Goal: Task Accomplishment & Management: Complete application form

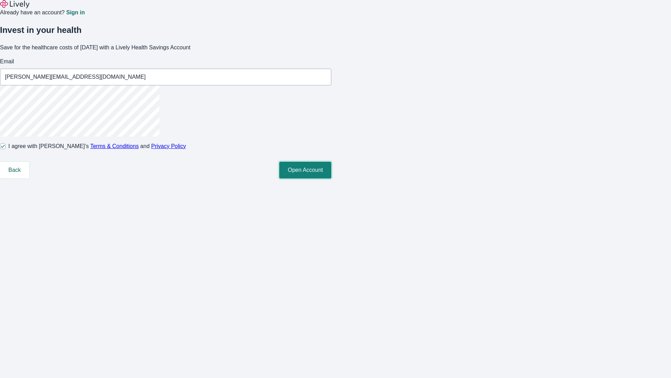
click at [332, 178] on button "Open Account" at bounding box center [305, 170] width 52 height 17
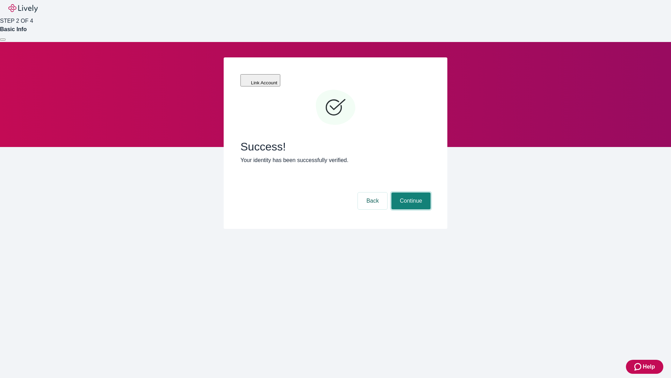
click at [410, 192] on button "Continue" at bounding box center [411, 200] width 39 height 17
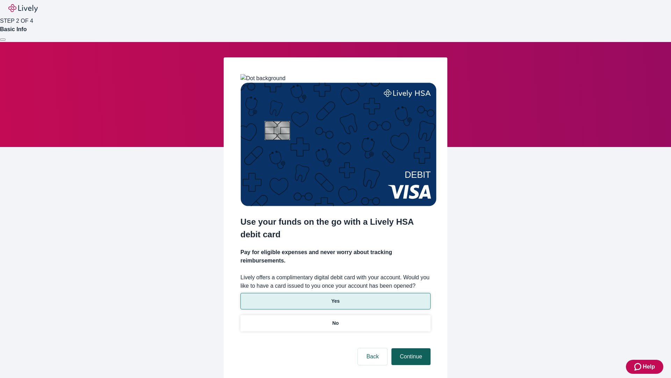
click at [335, 319] on p "No" at bounding box center [336, 322] width 7 height 7
click at [410, 348] on button "Continue" at bounding box center [411, 356] width 39 height 17
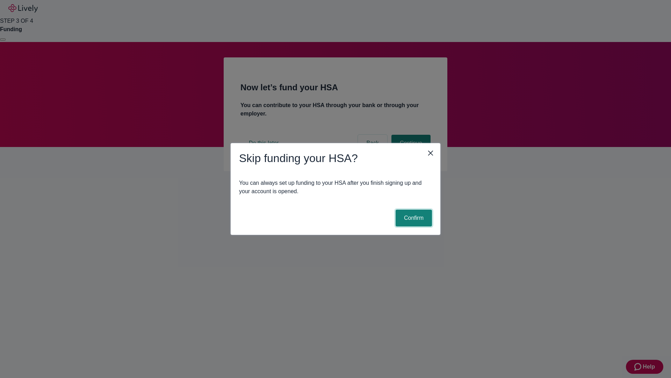
click at [413, 218] on button "Confirm" at bounding box center [414, 217] width 36 height 17
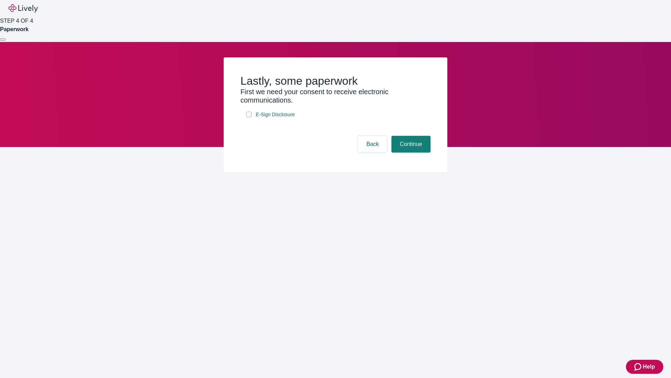
click at [249, 117] on input "E-Sign Disclosure" at bounding box center [249, 115] width 6 height 6
checkbox input "true"
click at [410, 152] on button "Continue" at bounding box center [411, 144] width 39 height 17
